Goal: Check status: Check status

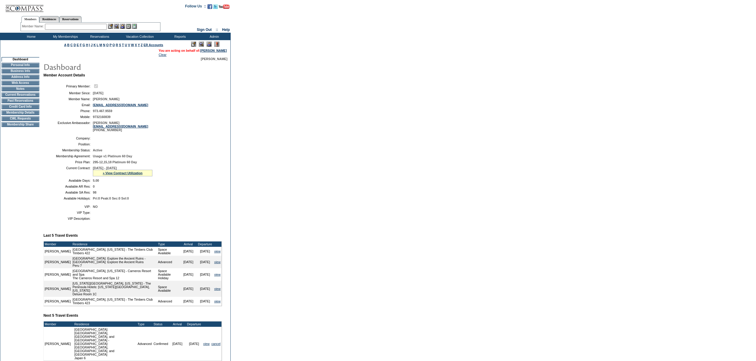
click at [108, 170] on span "[DATE] - [DATE]" at bounding box center [105, 168] width 24 height 4
click at [109, 175] on link "» View Contract Utilization" at bounding box center [123, 173] width 40 height 4
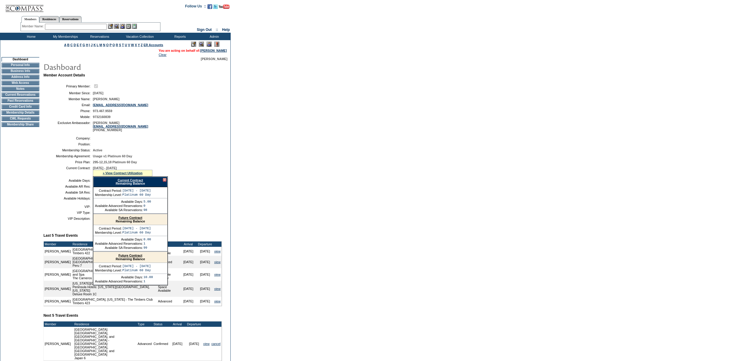
click at [120, 182] on link "Current Contract" at bounding box center [130, 181] width 25 height 4
click at [125, 46] on td "Residence Collection" at bounding box center [141, 44] width 47 height 6
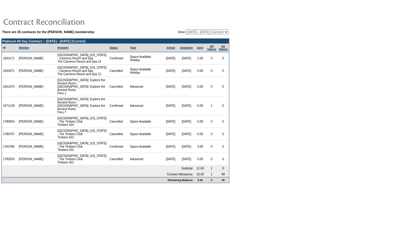
click at [196, 28] on table "There are 25 contracts for the [PERSON_NAME] membership: View: [DATE] - [DATE] …" at bounding box center [115, 94] width 231 height 181
click at [195, 30] on select "[DATE] - [DATE] [DATE] - [DATE] [DATE] - [DATE] [DATE] - [DATE] [DATE] - [DATE]…" at bounding box center [206, 31] width 43 height 5
select select "147755"
click at [185, 29] on select "05/19/04 - 05/31/05 06/01/05 - 05/31/06 06/01/06 - 05/31/07 06/01/07 - 05/31/08…" at bounding box center [206, 31] width 43 height 5
